Goal: Navigation & Orientation: Find specific page/section

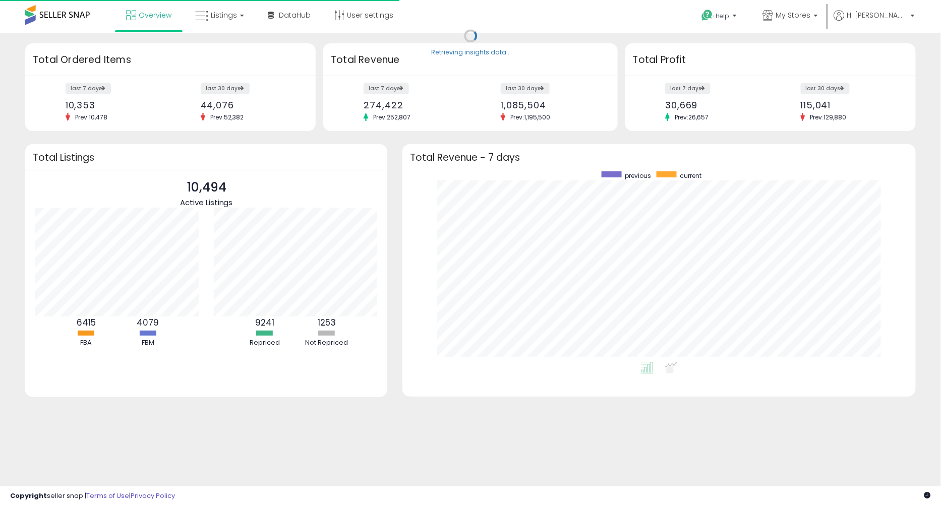
scroll to position [191, 493]
click at [231, 16] on span "Listings" at bounding box center [224, 15] width 26 height 10
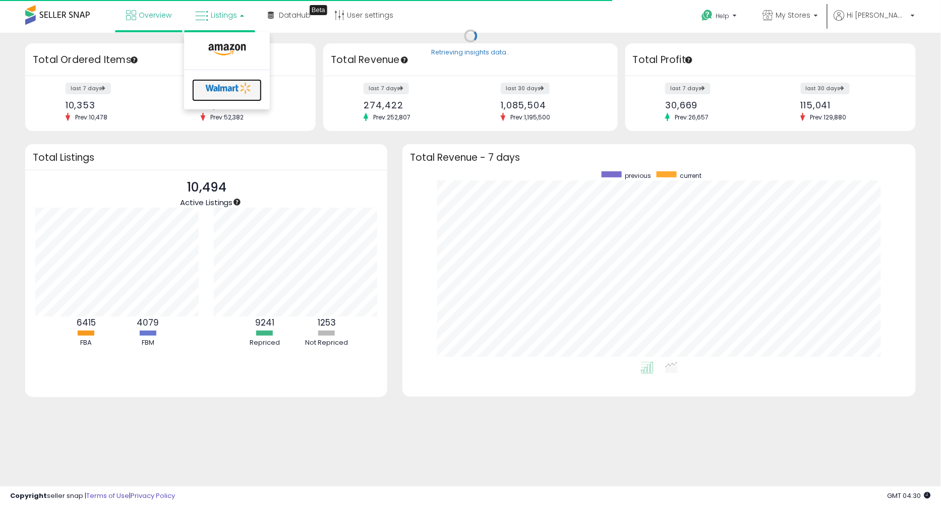
click at [214, 88] on icon at bounding box center [228, 88] width 53 height 15
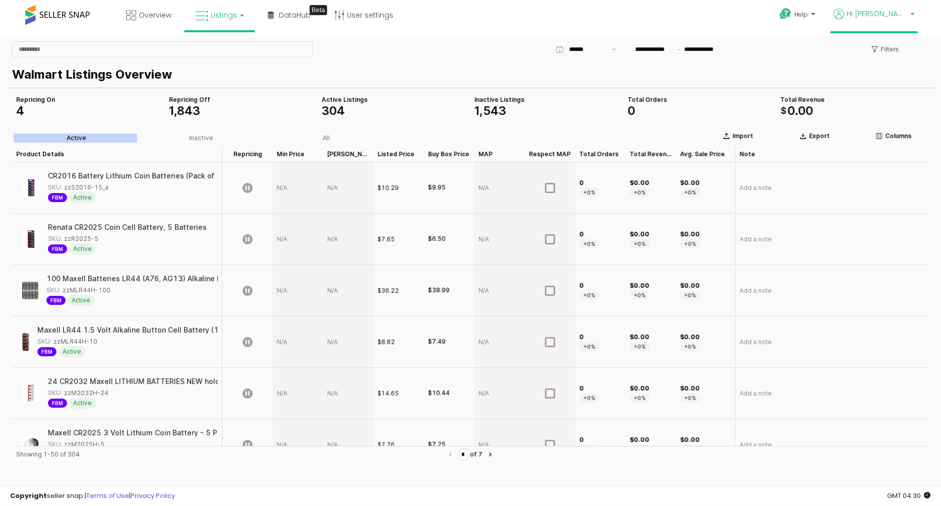
click at [894, 9] on span "Hi [PERSON_NAME]" at bounding box center [877, 14] width 61 height 10
click at [868, 101] on link "Stop impersonating" at bounding box center [873, 105] width 66 height 10
